Goal: Transaction & Acquisition: Purchase product/service

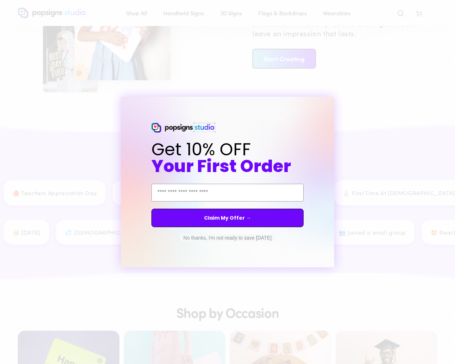
scroll to position [1093, 0]
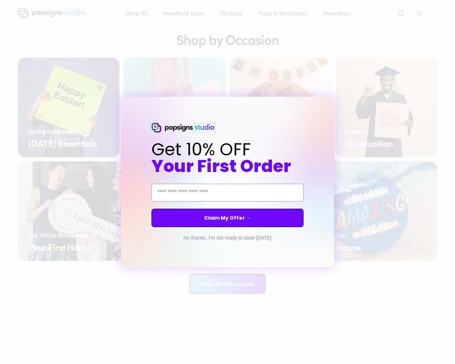
click at [225, 238] on button "No thanks, I'm not ready to save [DATE]" at bounding box center [227, 237] width 95 height 7
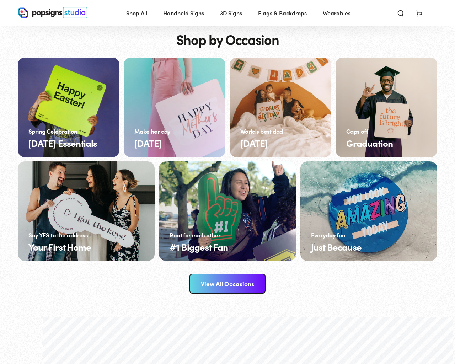
click at [65, 107] on link "[DATE] Essentials" at bounding box center [69, 108] width 102 height 100
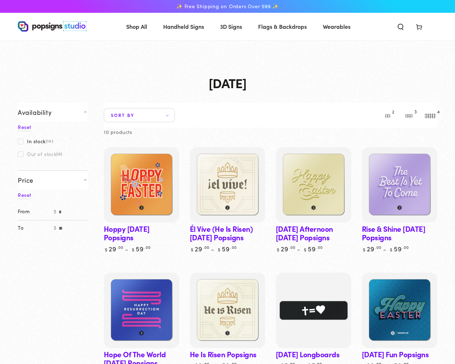
click at [136, 235] on link "Hoppy Easter Popsigns" at bounding box center [141, 200] width 75 height 106
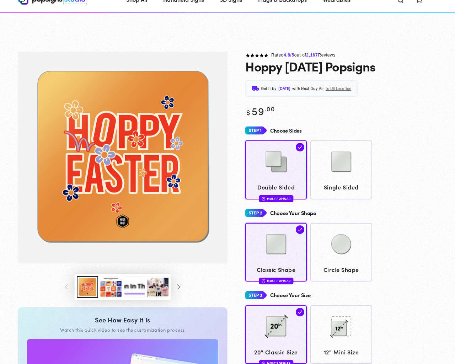
scroll to position [272, 0]
